Goal: Find specific page/section: Find specific page/section

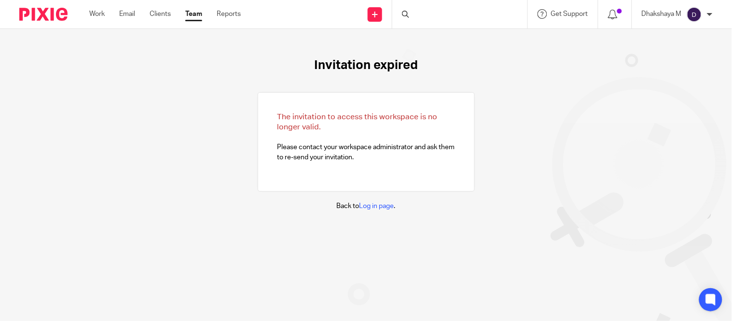
click at [435, 13] on div at bounding box center [459, 14] width 135 height 28
click at [428, 10] on div at bounding box center [459, 14] width 135 height 28
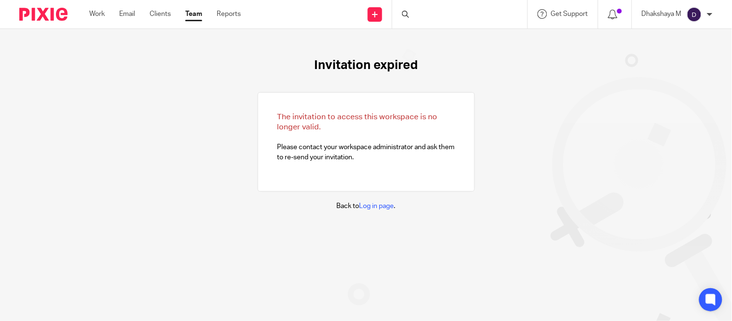
click at [425, 11] on div at bounding box center [459, 14] width 135 height 28
click at [441, 15] on div at bounding box center [459, 14] width 135 height 28
click at [457, 17] on div at bounding box center [459, 14] width 135 height 28
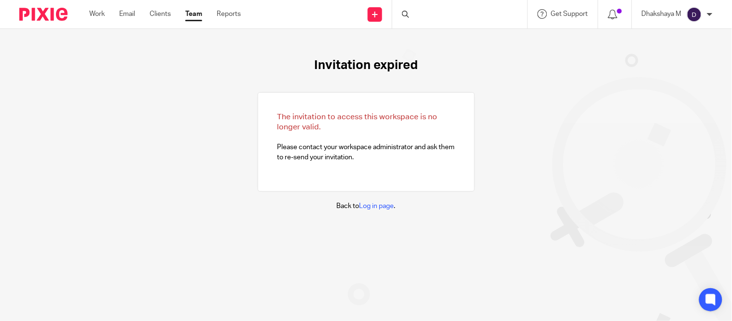
click at [421, 16] on div at bounding box center [459, 14] width 135 height 28
click at [422, 15] on div at bounding box center [459, 14] width 135 height 28
click at [411, 10] on div at bounding box center [459, 14] width 135 height 28
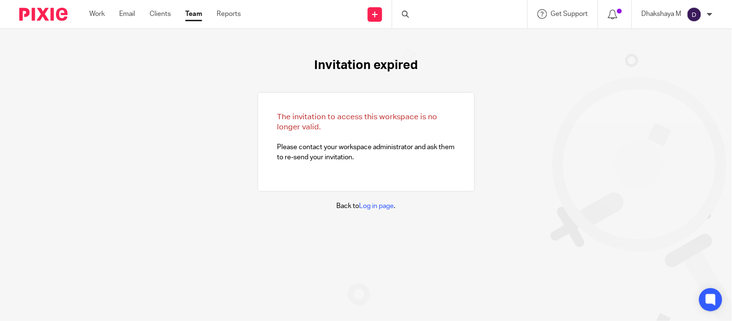
click at [413, 22] on div at bounding box center [459, 14] width 135 height 28
click at [440, 12] on div at bounding box center [459, 14] width 135 height 28
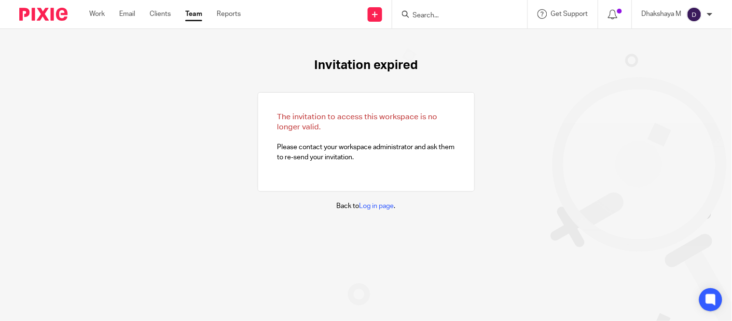
click at [455, 14] on input "Search" at bounding box center [454, 16] width 87 height 9
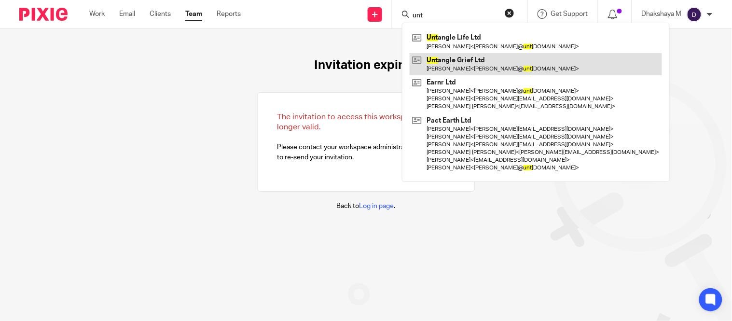
type input "unt"
click at [462, 55] on link at bounding box center [535, 64] width 252 height 22
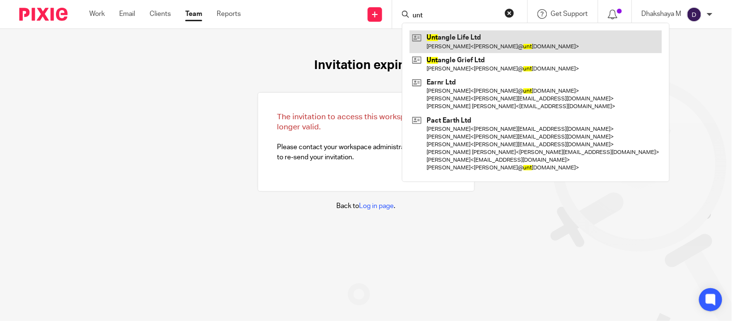
click at [464, 47] on link at bounding box center [535, 41] width 252 height 22
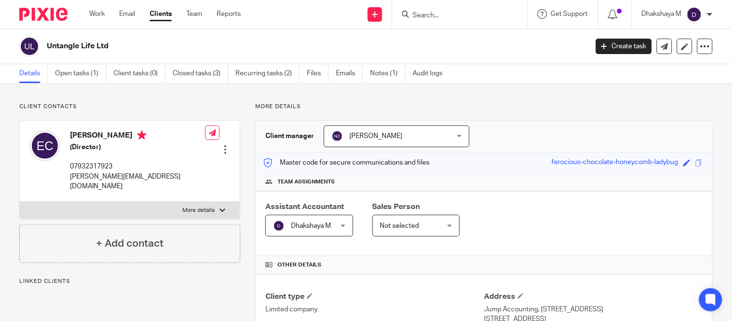
click at [425, 15] on input "Search" at bounding box center [454, 16] width 87 height 9
click at [452, 18] on input "Search" at bounding box center [454, 16] width 87 height 9
type input "un"
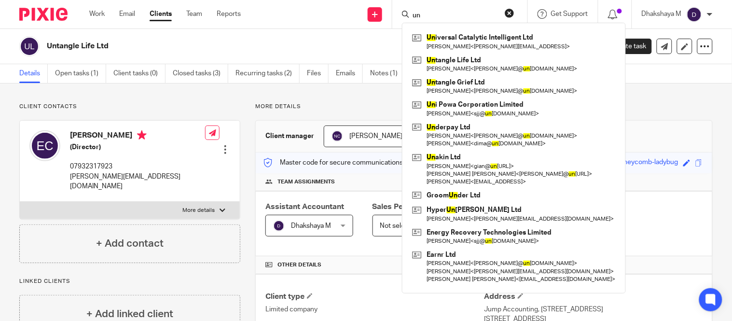
click at [253, 59] on div "Untangle Life Ltd Create task Update from Companies House Export data Merge Arc…" at bounding box center [366, 46] width 732 height 35
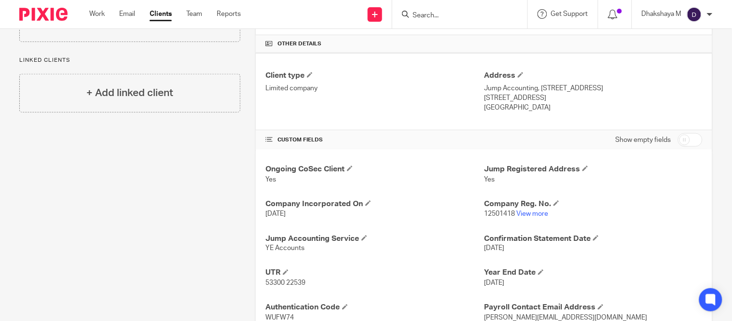
scroll to position [222, 0]
drag, startPoint x: 510, startPoint y: 216, endPoint x: 479, endPoint y: 214, distance: 31.0
click at [484, 214] on p "12501418 View more" at bounding box center [593, 213] width 218 height 10
copy span "12501418"
click at [526, 216] on link "View more" at bounding box center [532, 212] width 32 height 7
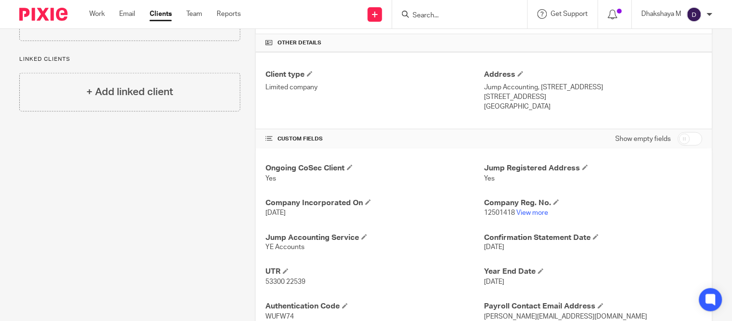
click at [442, 13] on input "Search" at bounding box center [454, 16] width 87 height 9
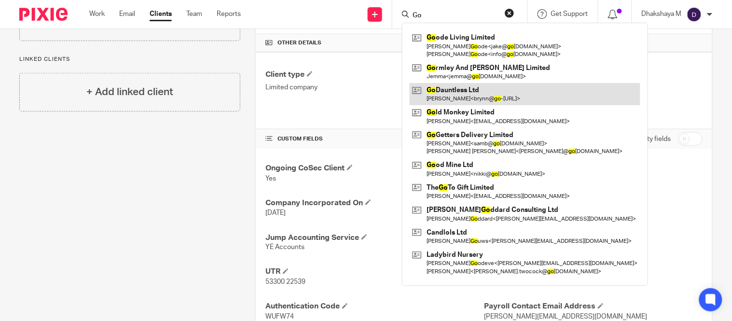
type input "Go"
click at [463, 88] on link at bounding box center [524, 94] width 231 height 22
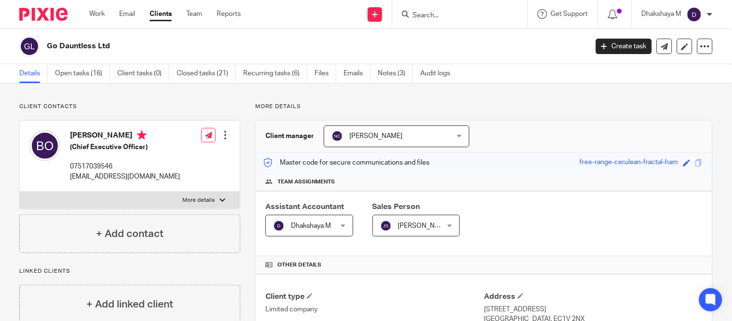
scroll to position [327, 0]
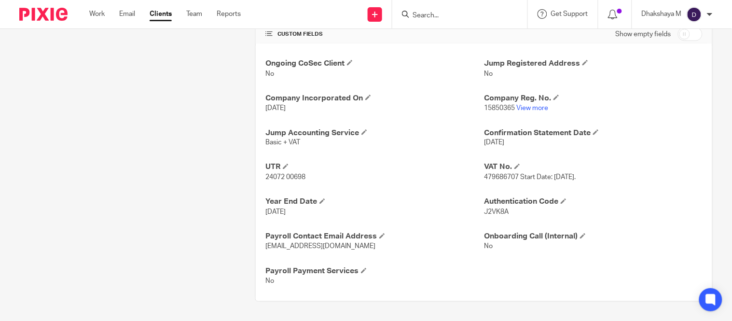
click at [484, 211] on span "J2VK8A" at bounding box center [496, 212] width 25 height 7
copy span "J2VK8A"
click at [418, 15] on input "Search" at bounding box center [454, 16] width 87 height 9
type input "complete"
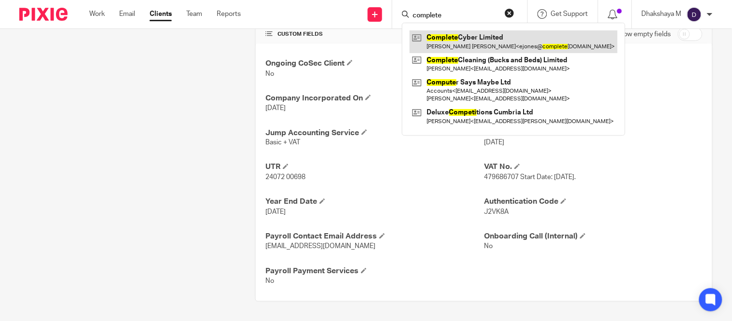
click at [474, 48] on link at bounding box center [513, 41] width 208 height 22
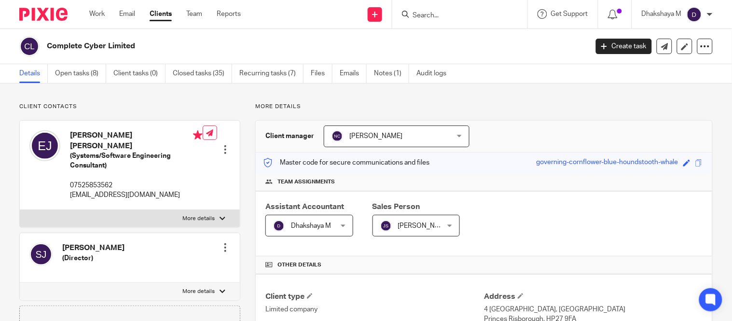
scroll to position [215, 0]
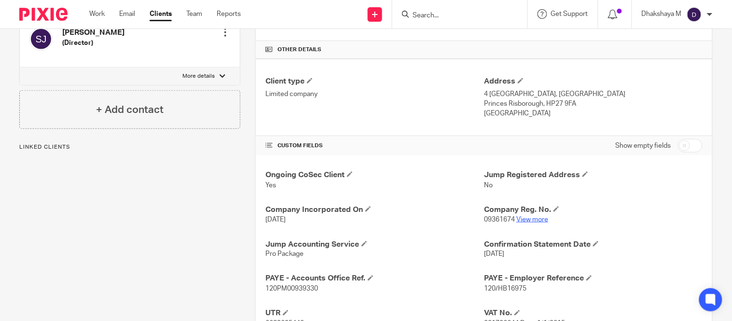
click at [531, 223] on link "View more" at bounding box center [532, 219] width 32 height 7
